Goal: Information Seeking & Learning: Learn about a topic

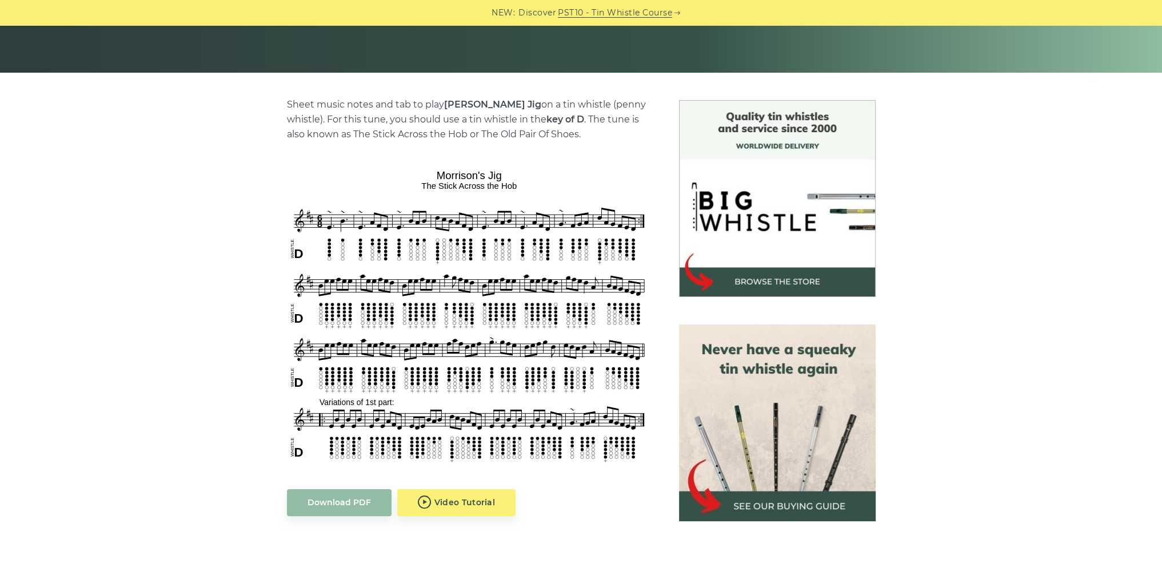
scroll to position [229, 0]
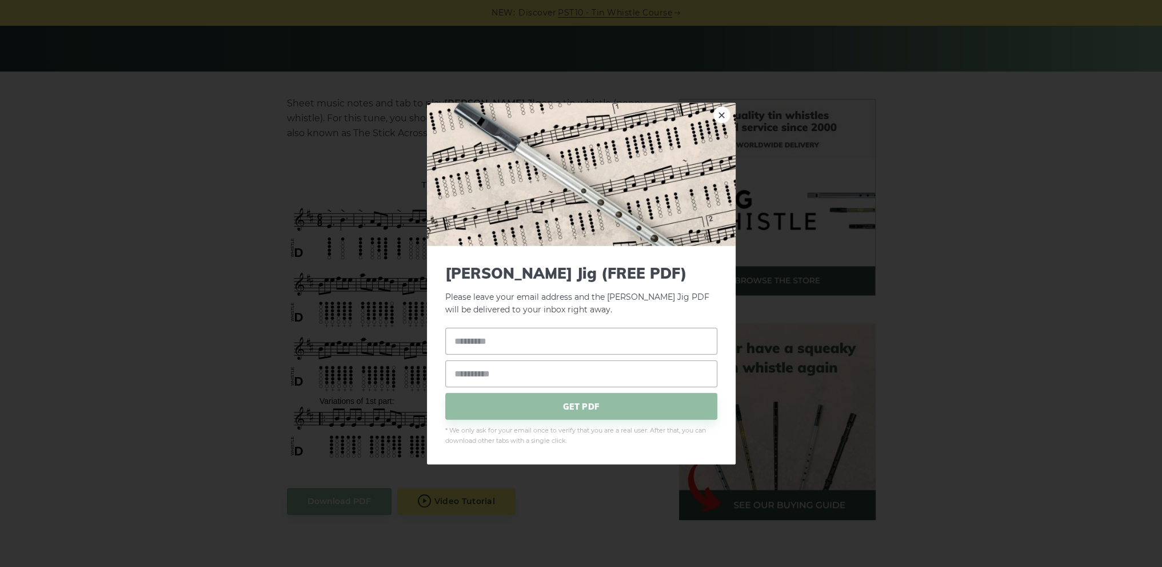
click at [713, 107] on img at bounding box center [581, 173] width 309 height 143
click at [722, 110] on link "×" at bounding box center [722, 114] width 17 height 17
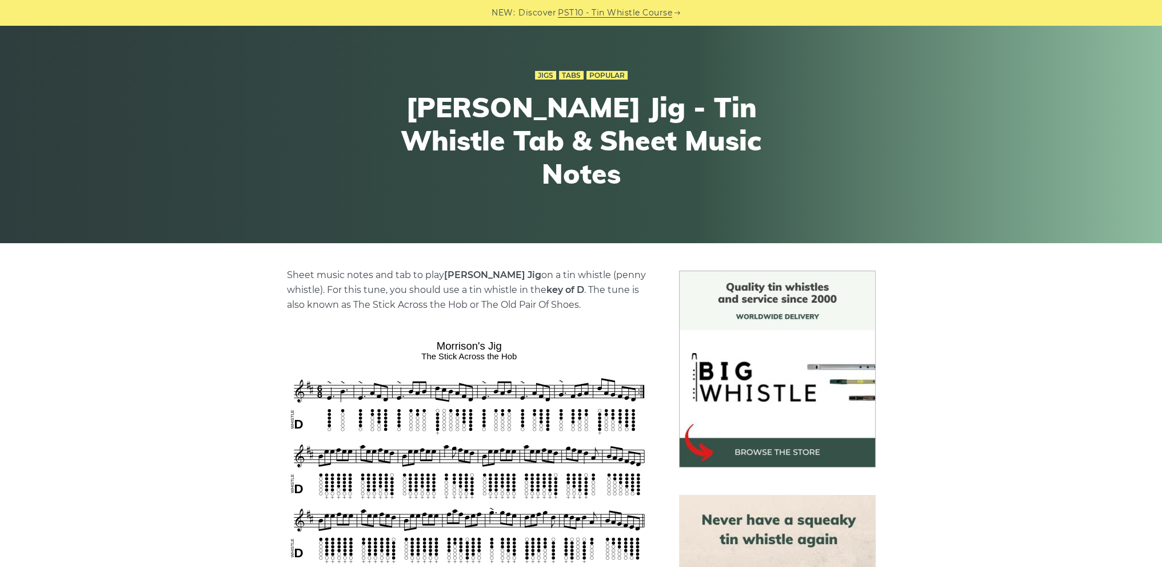
scroll to position [0, 0]
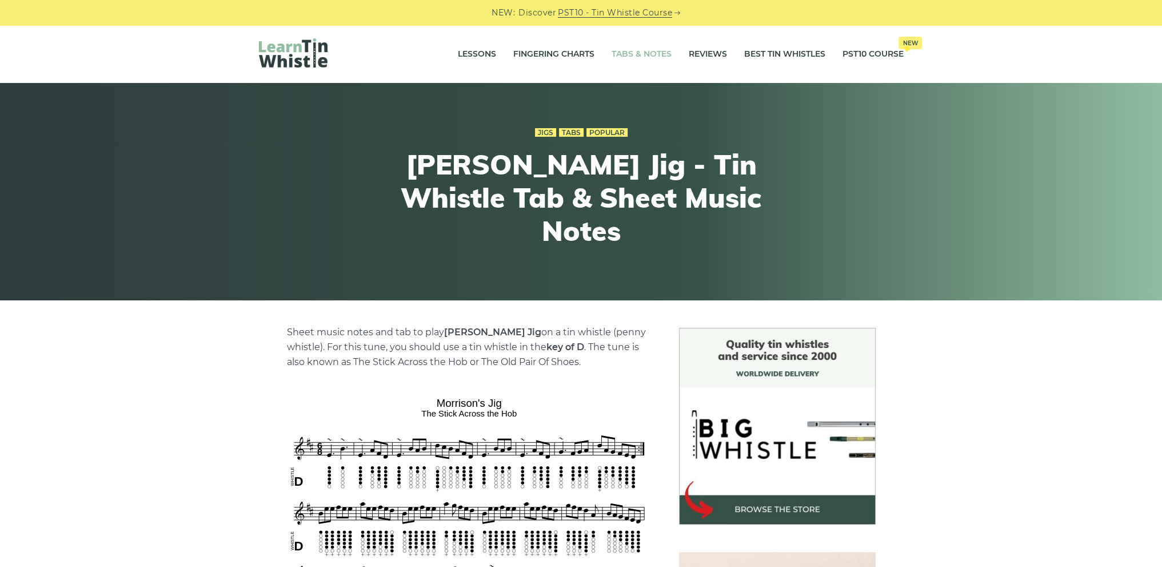
click at [627, 54] on link "Tabs & Notes" at bounding box center [642, 54] width 60 height 29
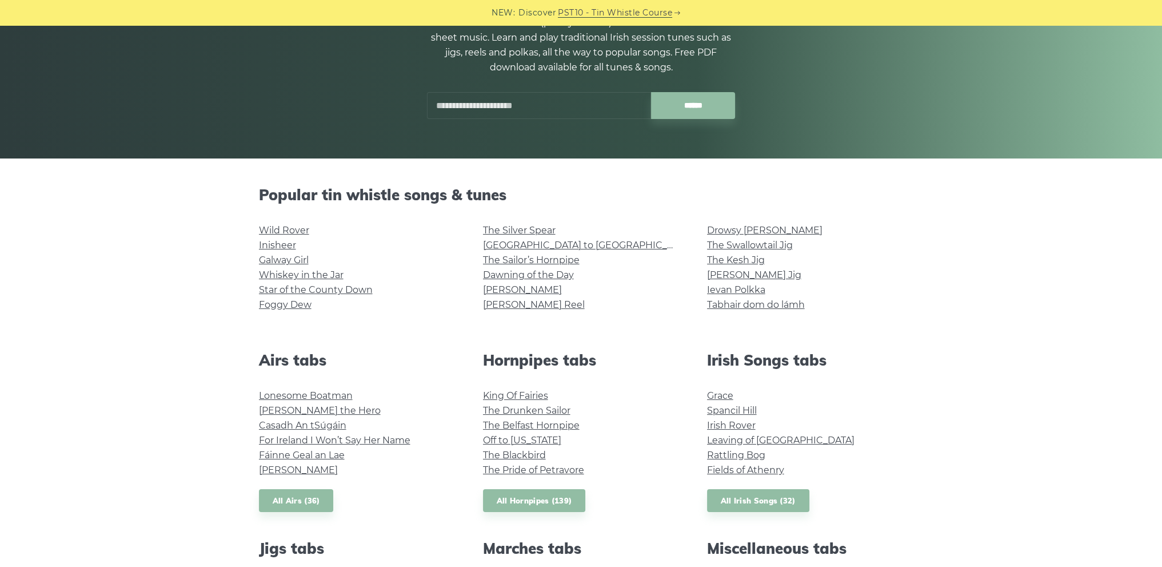
scroll to position [229, 0]
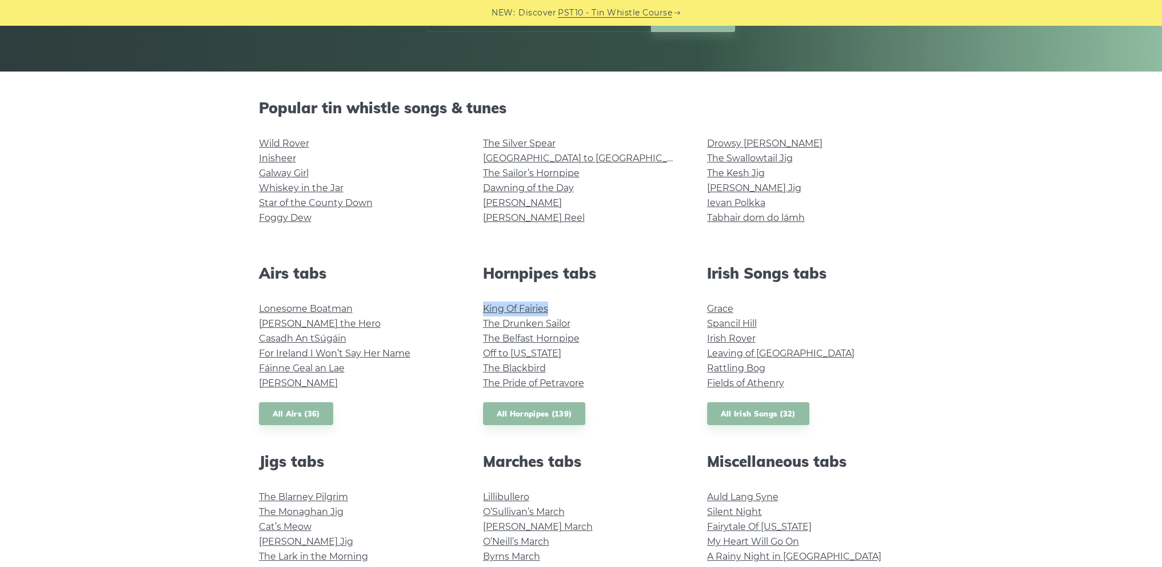
drag, startPoint x: 478, startPoint y: 308, endPoint x: 561, endPoint y: 310, distance: 83.5
click at [561, 310] on div "Hornpipes tabs King Of Fairies The Drunken Sailor The Belfast Hornpipe Off to C…" at bounding box center [581, 344] width 224 height 161
copy link "King Of Fairies"
